Goal: Navigation & Orientation: Find specific page/section

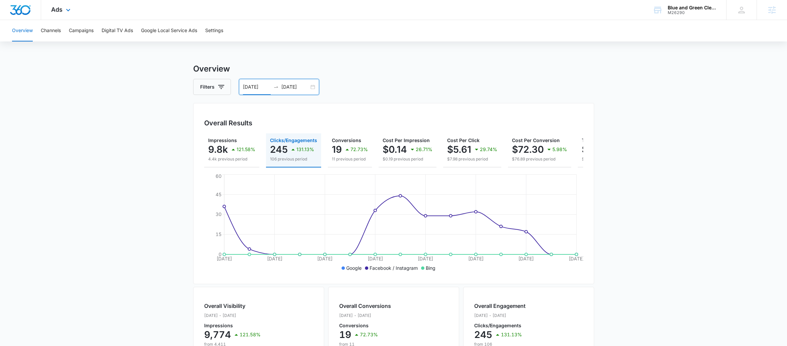
click at [57, 15] on div "Ads Apps Reputation Websites Forms CRM Email Social Scheduling POS Content Ads …" at bounding box center [61, 10] width 41 height 20
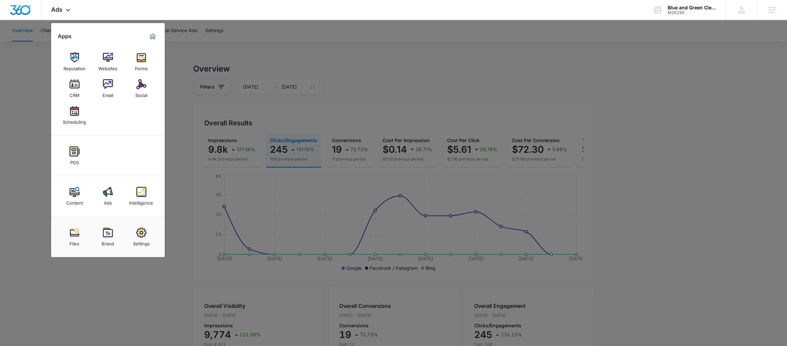
click at [225, 26] on div at bounding box center [393, 173] width 787 height 346
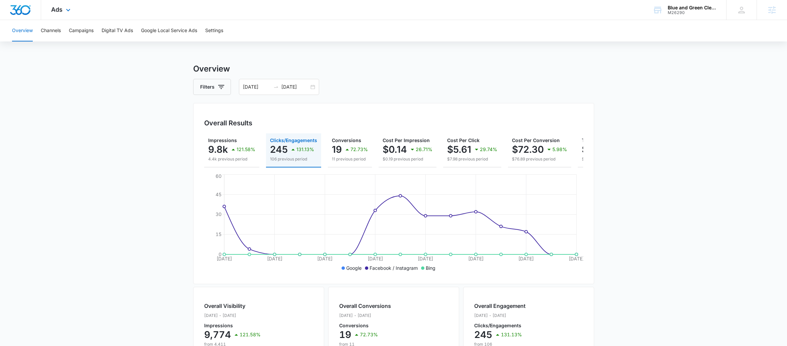
click at [62, 10] on div "Ads Apps Reputation Websites Forms CRM Email Social Scheduling POS Content Ads …" at bounding box center [61, 10] width 41 height 20
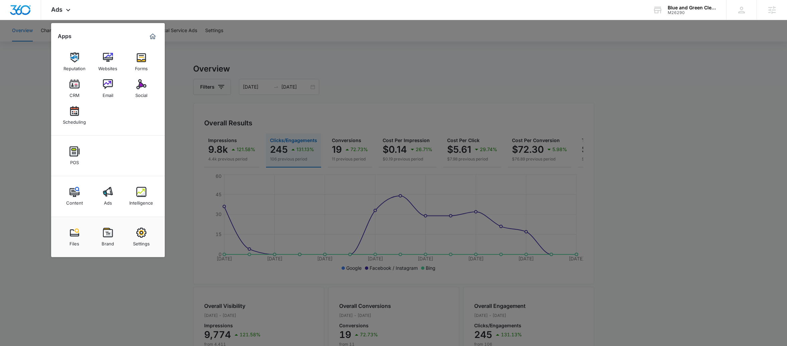
click at [209, 47] on div at bounding box center [393, 173] width 787 height 346
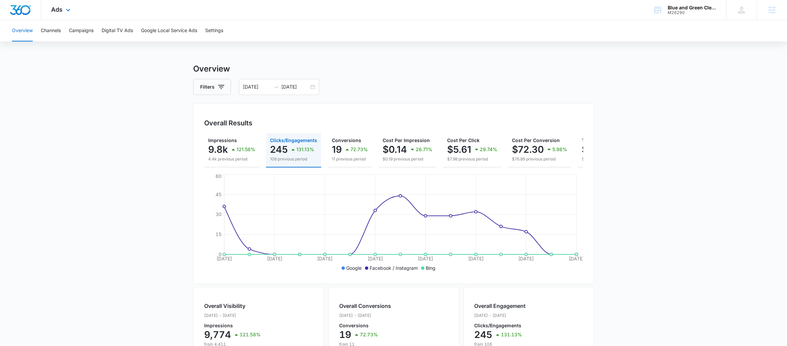
click at [63, 15] on div "Ads Apps Reputation Websites Forms CRM Email Social Scheduling POS Content Ads …" at bounding box center [61, 10] width 41 height 20
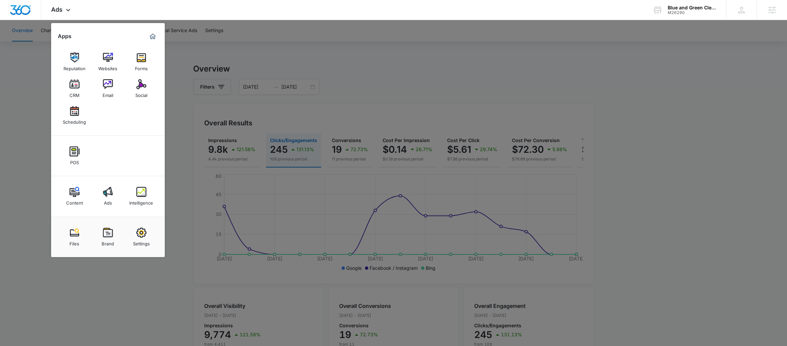
click at [182, 70] on div at bounding box center [393, 173] width 787 height 346
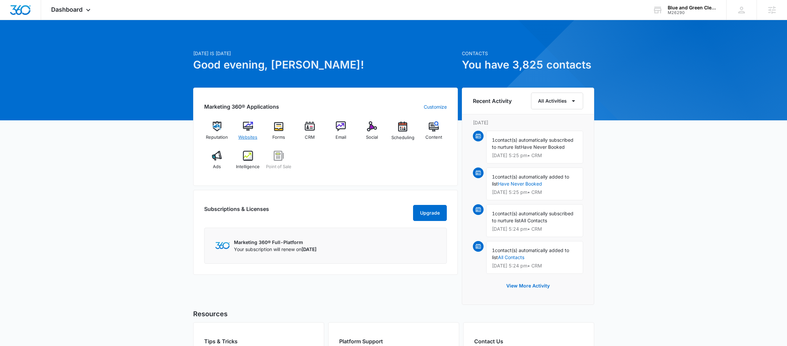
click at [249, 140] on span "Websites" at bounding box center [247, 137] width 19 height 7
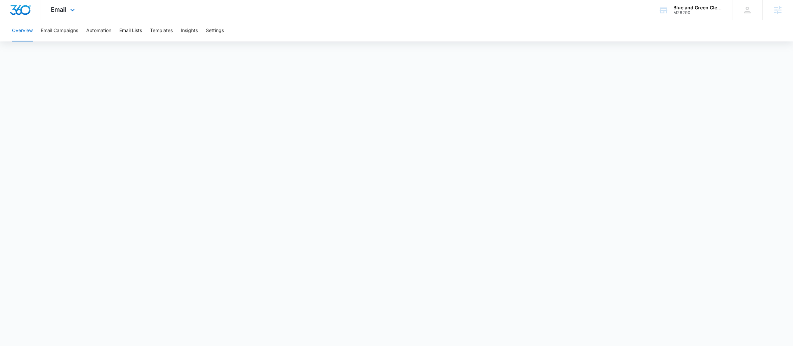
click at [67, 12] on div "Email Apps Reputation Websites Forms CRM Email Social Scheduling POS Content Ad…" at bounding box center [63, 10] width 45 height 20
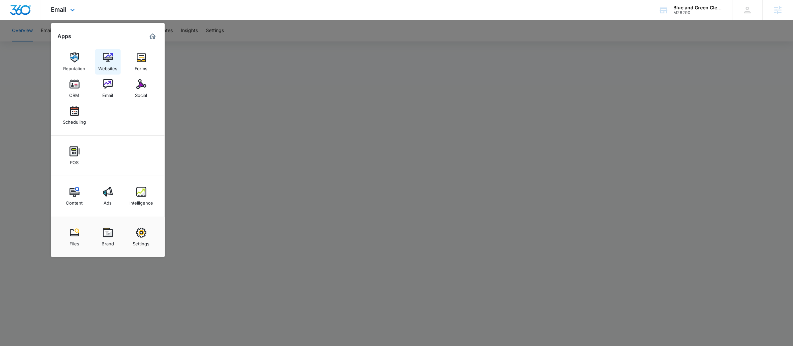
click at [110, 57] on img at bounding box center [108, 57] width 10 height 10
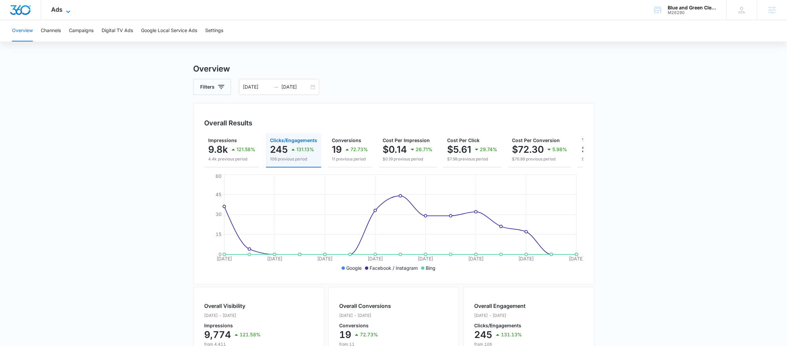
click at [59, 10] on span "Ads" at bounding box center [56, 9] width 11 height 7
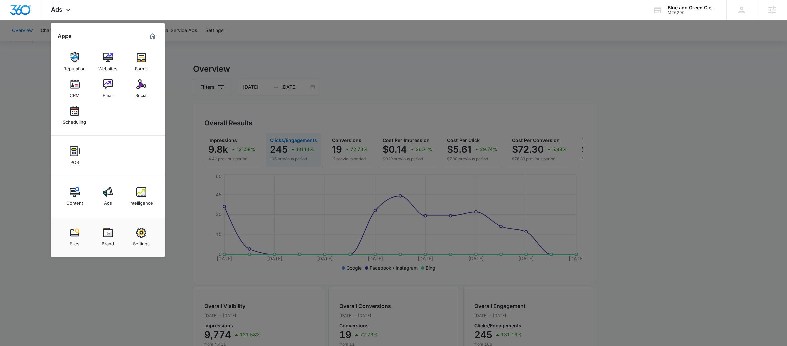
click at [213, 59] on div at bounding box center [393, 173] width 787 height 346
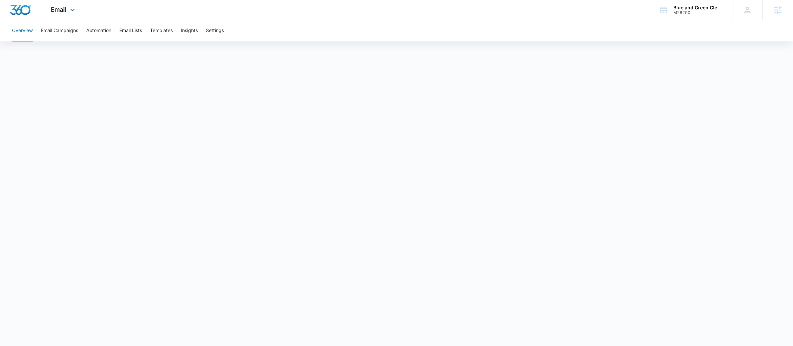
click at [64, 13] on div "Email Apps Reputation Websites Forms CRM Email Social Scheduling POS Content Ad…" at bounding box center [63, 10] width 45 height 20
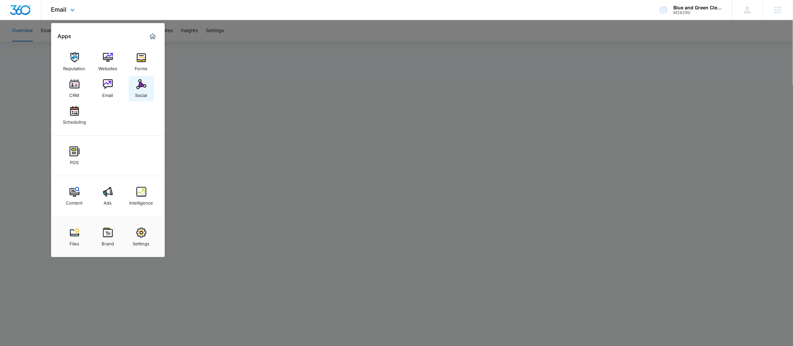
click at [140, 86] on img at bounding box center [141, 84] width 10 height 10
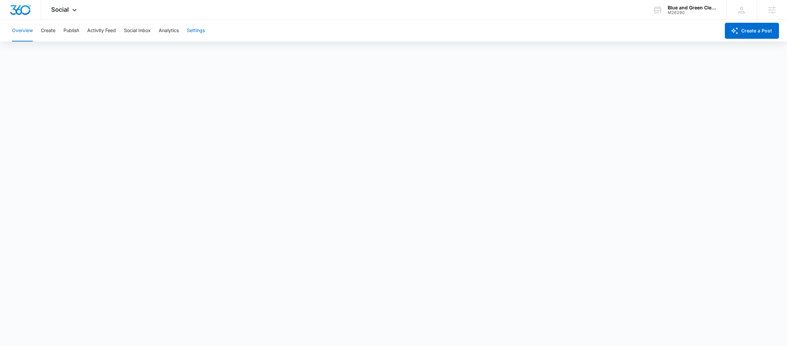
click at [202, 32] on button "Settings" at bounding box center [196, 30] width 18 height 21
click at [10, 32] on div "Overview Create Publish Activity Feed Social Inbox Analytics Settings" at bounding box center [364, 30] width 712 height 21
click at [24, 32] on button "Overview" at bounding box center [22, 30] width 21 height 21
click at [72, 8] on icon at bounding box center [74, 12] width 8 height 8
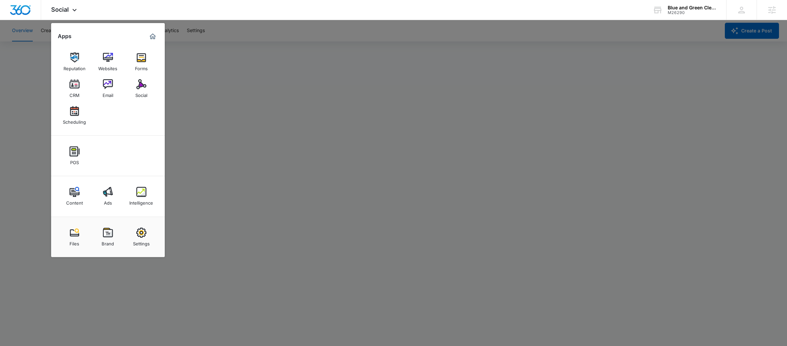
click at [274, 178] on div at bounding box center [393, 173] width 787 height 346
